Goal: Check status: Check status

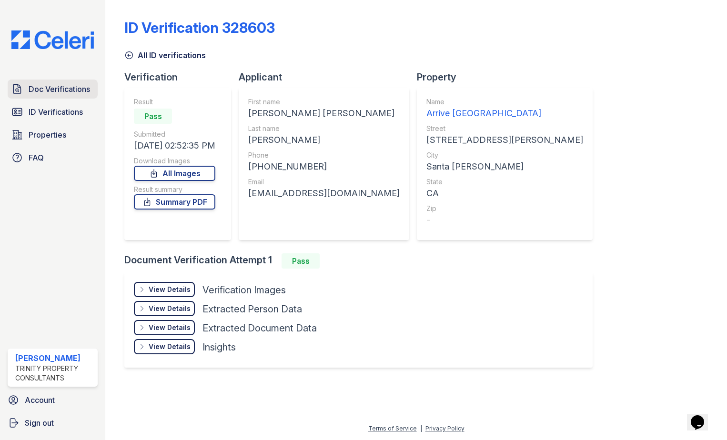
click at [51, 88] on span "Doc Verifications" at bounding box center [59, 88] width 61 height 11
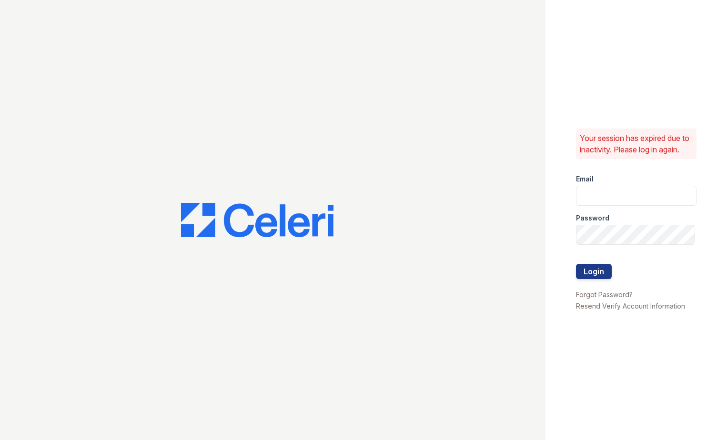
click at [312, 94] on div at bounding box center [273, 220] width 546 height 440
click at [641, 201] on input "email" at bounding box center [636, 196] width 121 height 20
type input "eknibb@trinity-pm.com"
click at [576, 264] on button "Login" at bounding box center [594, 271] width 36 height 15
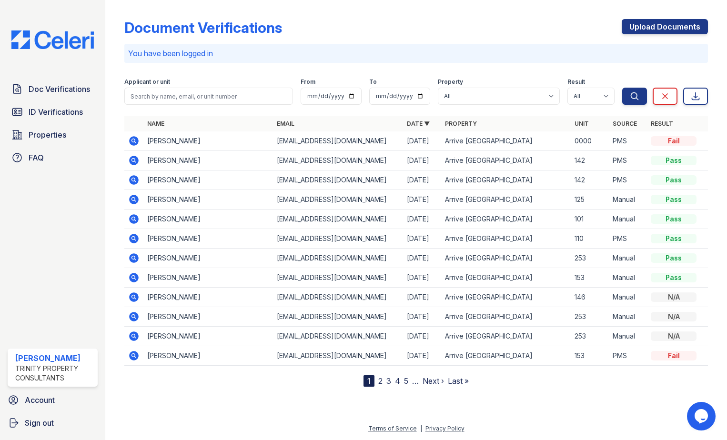
click at [135, 139] on icon at bounding box center [134, 141] width 10 height 10
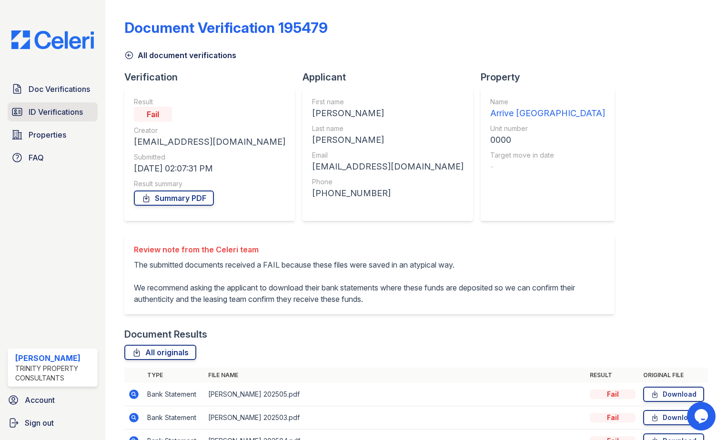
click at [43, 107] on span "ID Verifications" at bounding box center [56, 111] width 54 height 11
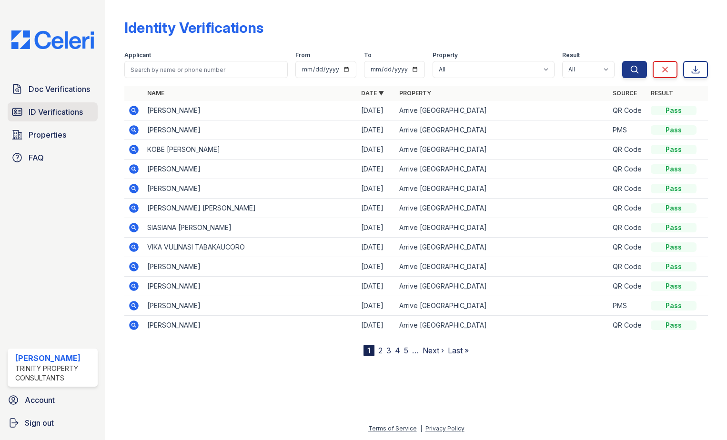
click at [68, 112] on span "ID Verifications" at bounding box center [56, 111] width 54 height 11
